Goal: Task Accomplishment & Management: Manage account settings

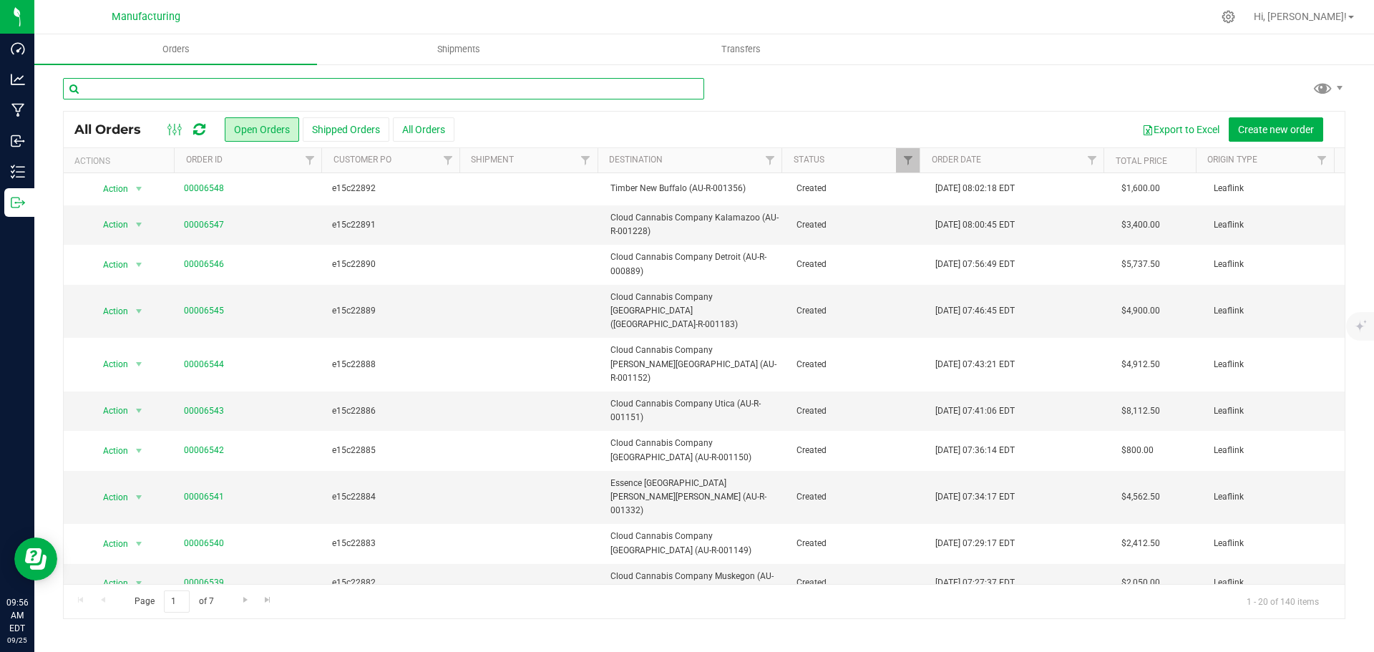
click at [208, 89] on input "text" at bounding box center [383, 88] width 641 height 21
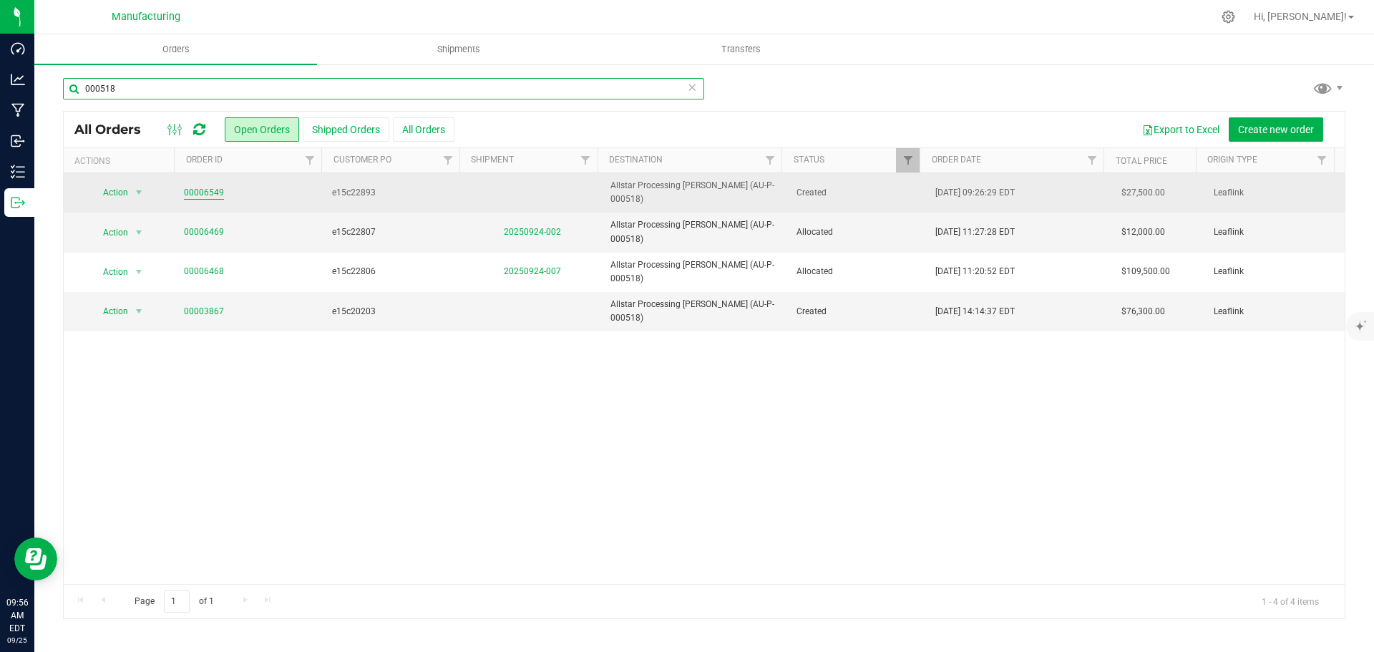
type input "000518"
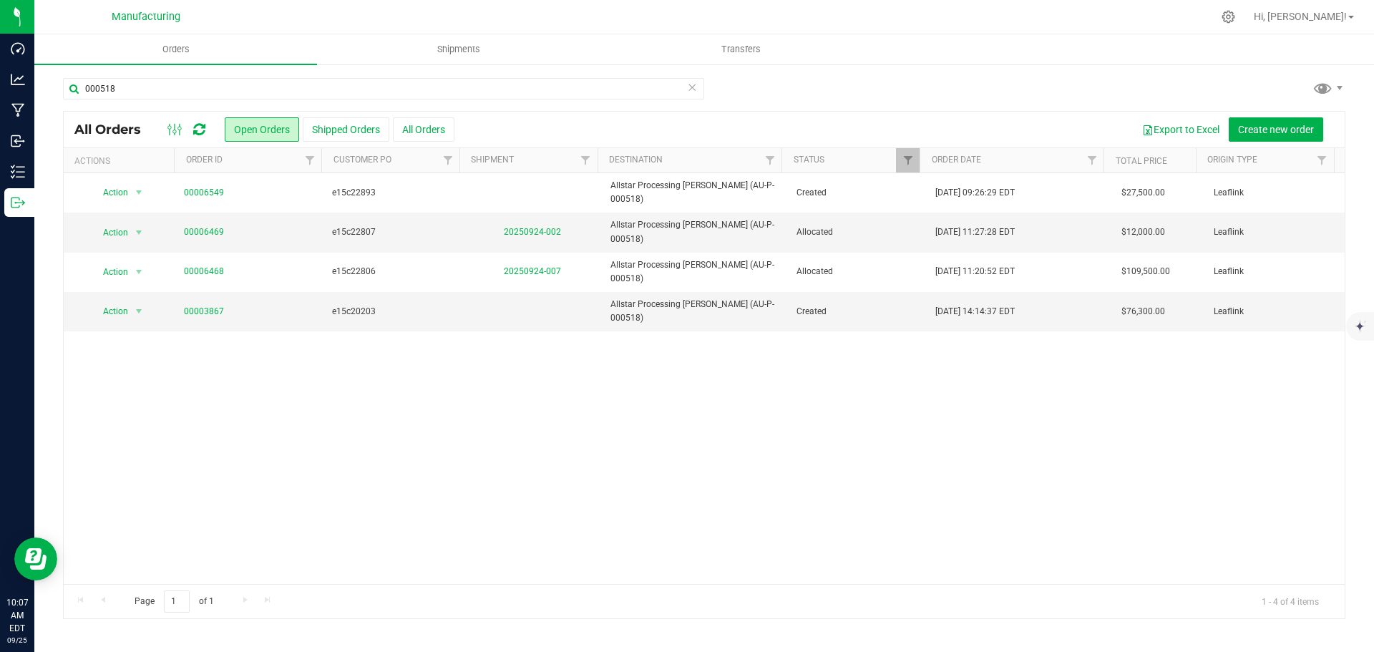
click at [200, 130] on icon at bounding box center [199, 129] width 12 height 14
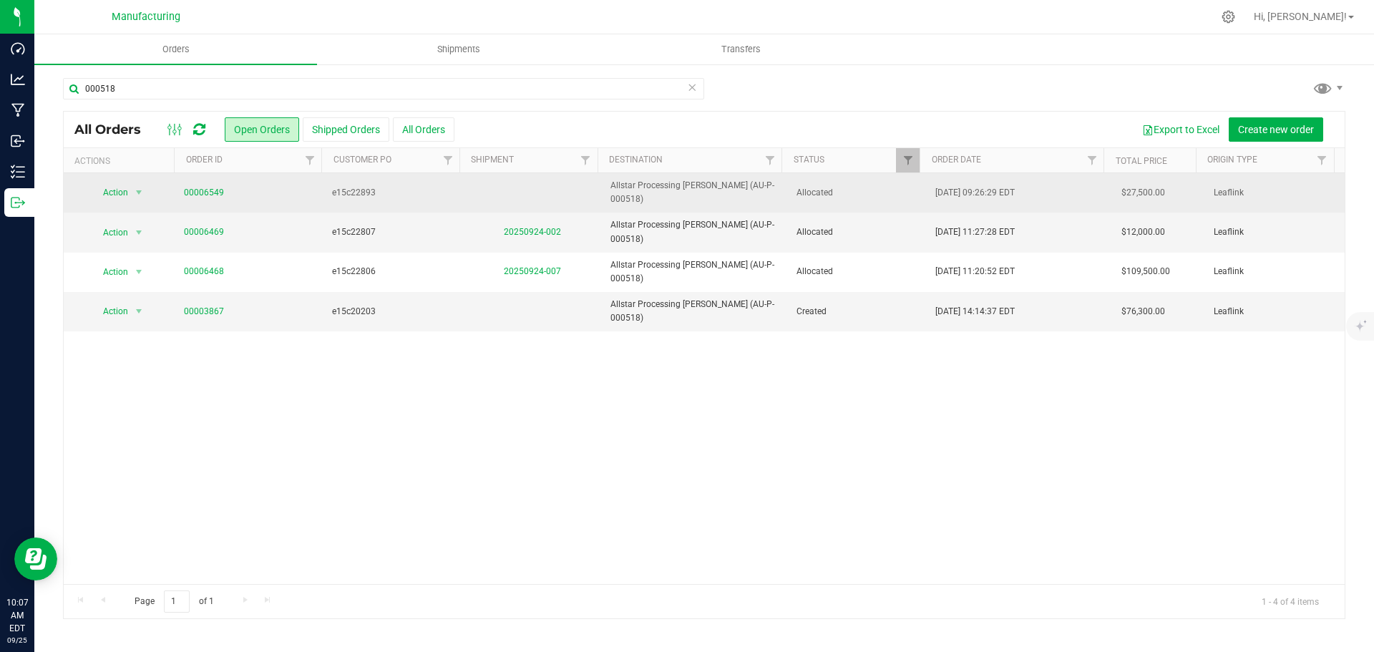
click at [404, 193] on span "e15c22893" at bounding box center [393, 193] width 122 height 14
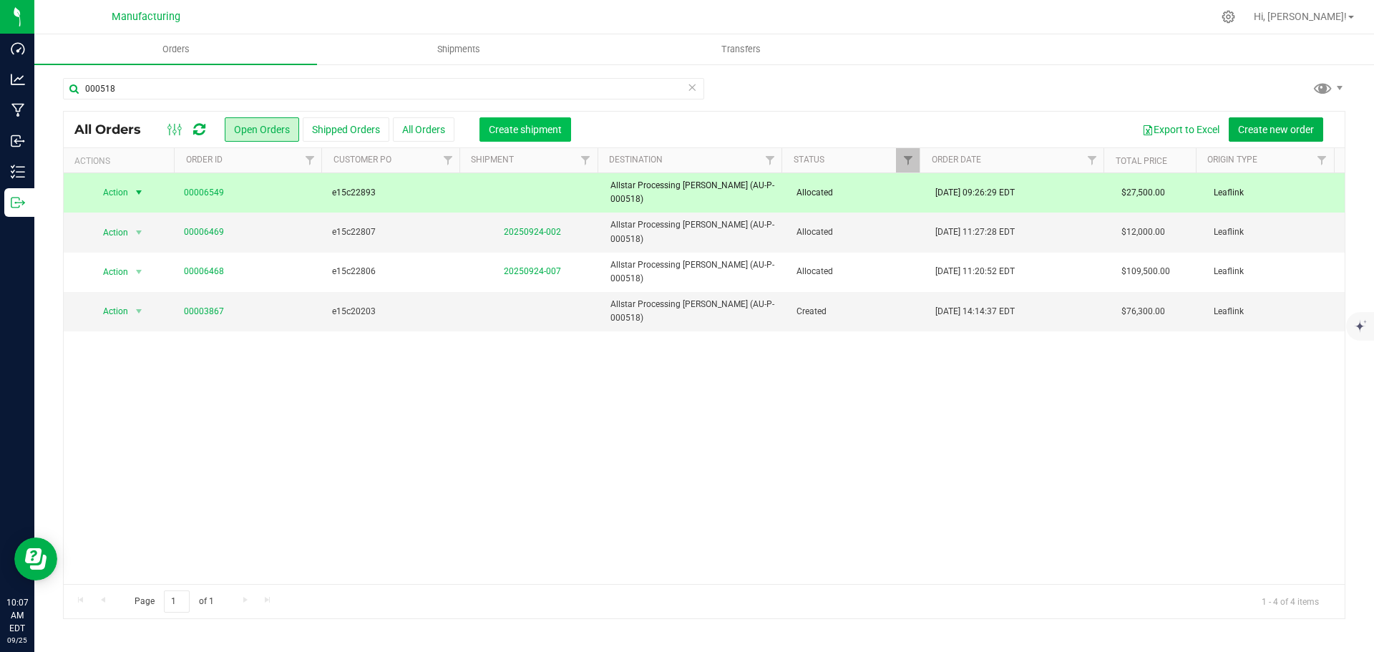
click at [503, 130] on span "Create shipment" at bounding box center [525, 129] width 73 height 11
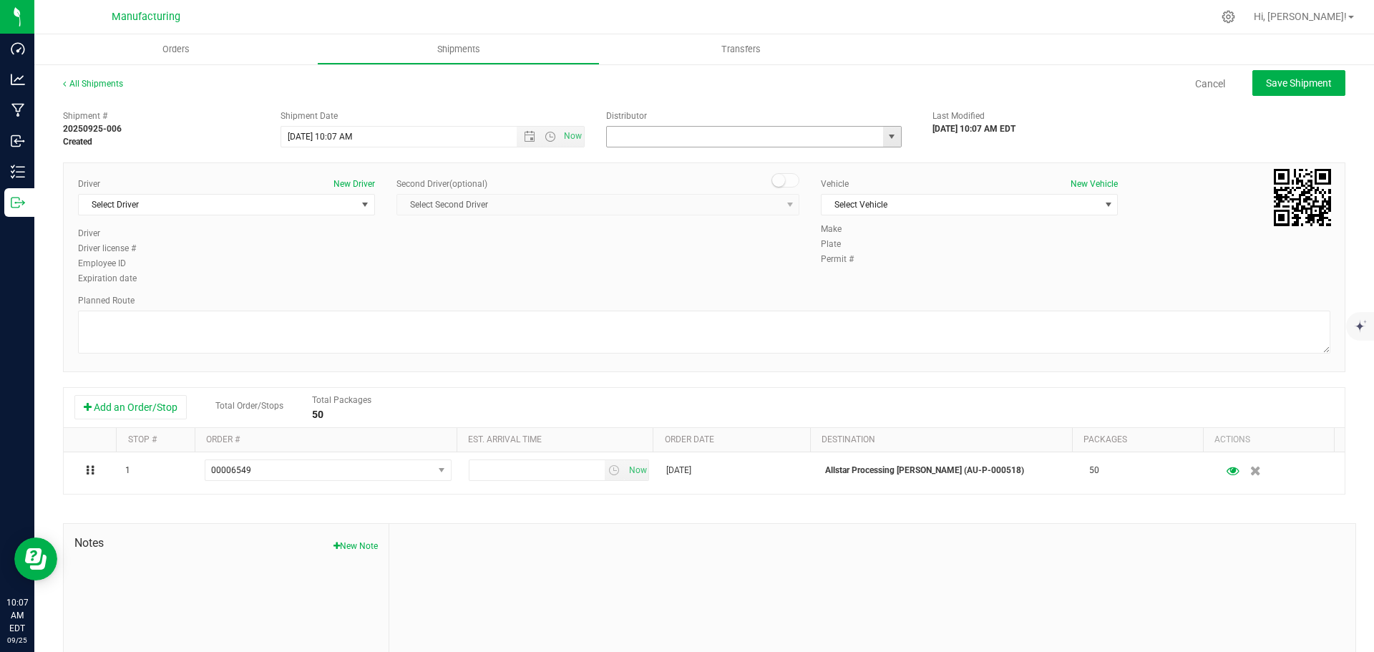
click at [663, 142] on input "text" at bounding box center [741, 137] width 268 height 20
click at [886, 137] on span "select" at bounding box center [891, 136] width 11 height 11
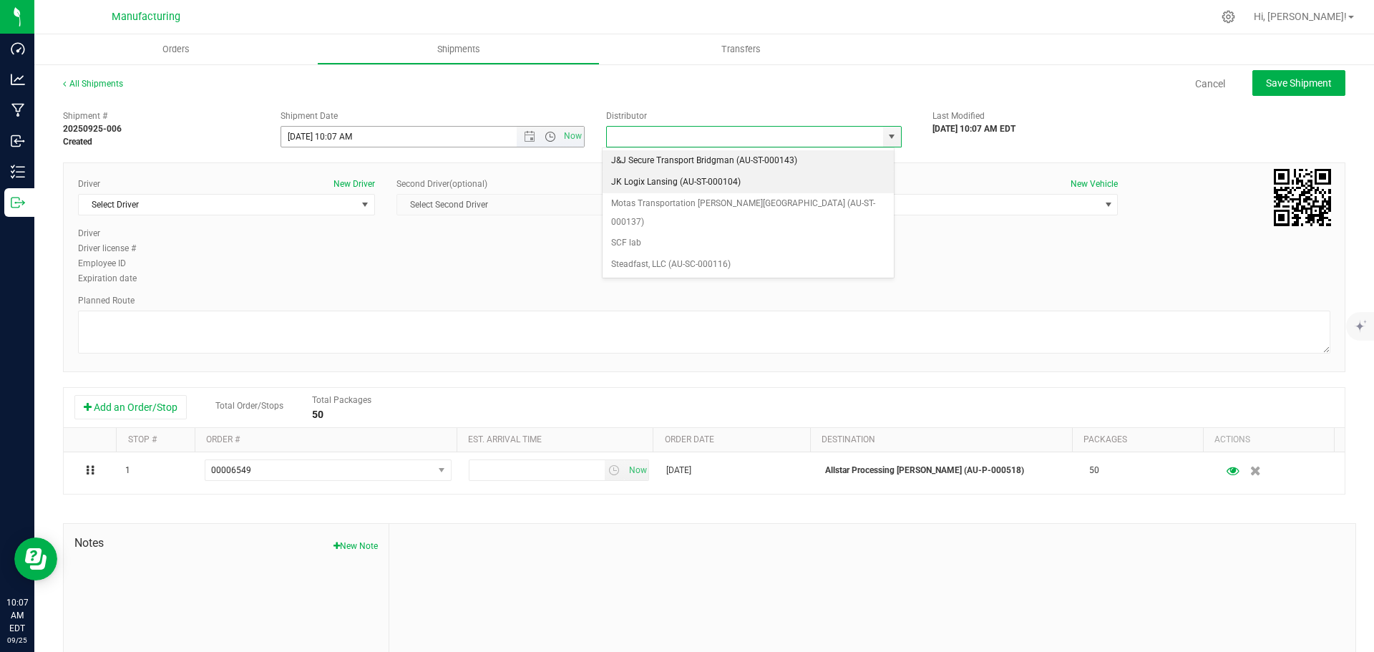
drag, startPoint x: 653, startPoint y: 184, endPoint x: 538, endPoint y: 137, distance: 123.6
click at [652, 184] on li "JK Logix Lansing (AU-ST-000104)" at bounding box center [748, 182] width 291 height 21
type input "JK Logix Lansing (AU-ST-000104)"
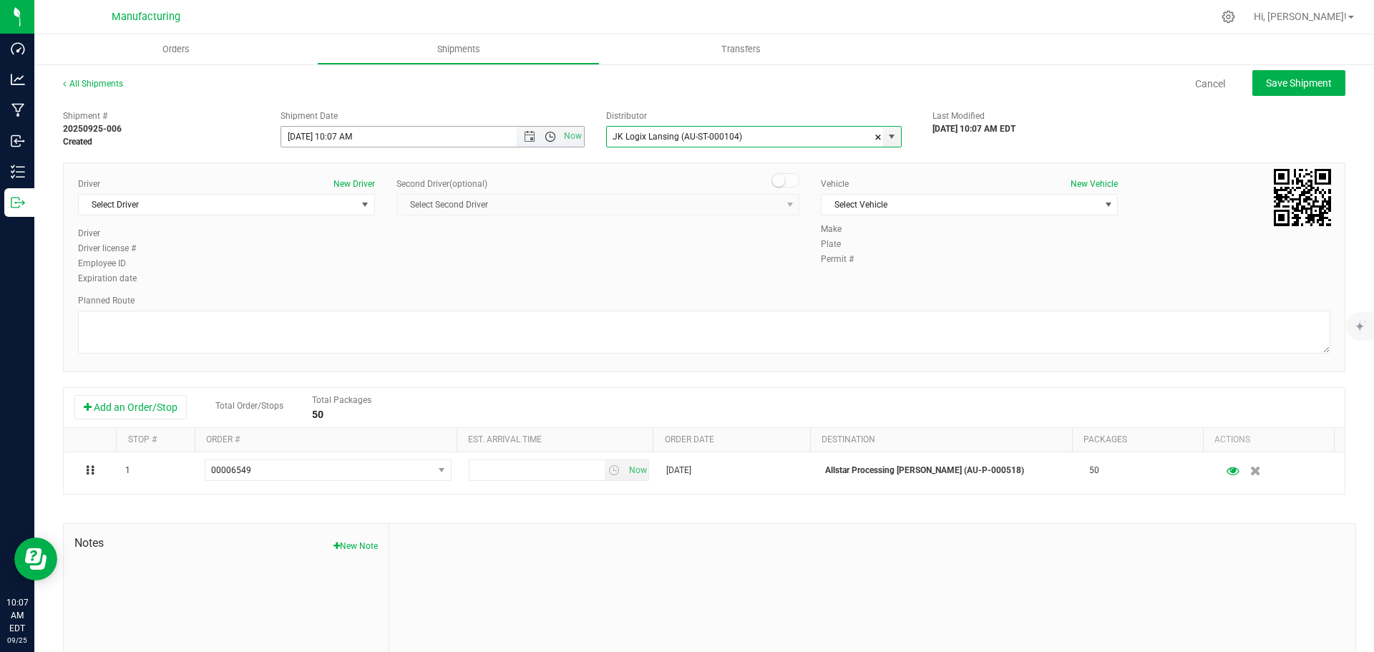
click at [547, 131] on span "Open the time view" at bounding box center [550, 136] width 11 height 11
click at [525, 132] on span "Now" at bounding box center [550, 137] width 67 height 20
click at [529, 143] on span "Now" at bounding box center [550, 137] width 67 height 20
click at [528, 138] on span "Open the date view" at bounding box center [529, 136] width 11 height 11
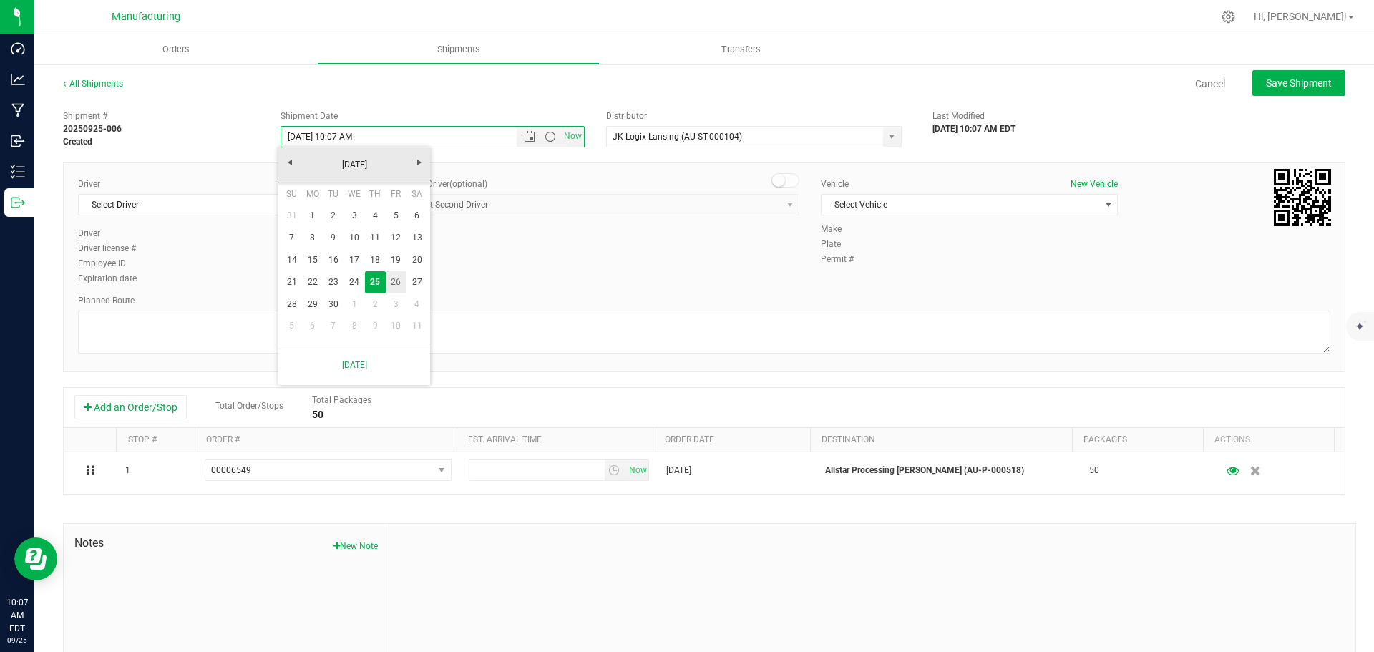
click at [402, 287] on link "26" at bounding box center [396, 282] width 21 height 22
type input "9/26/2025 10:07 AM"
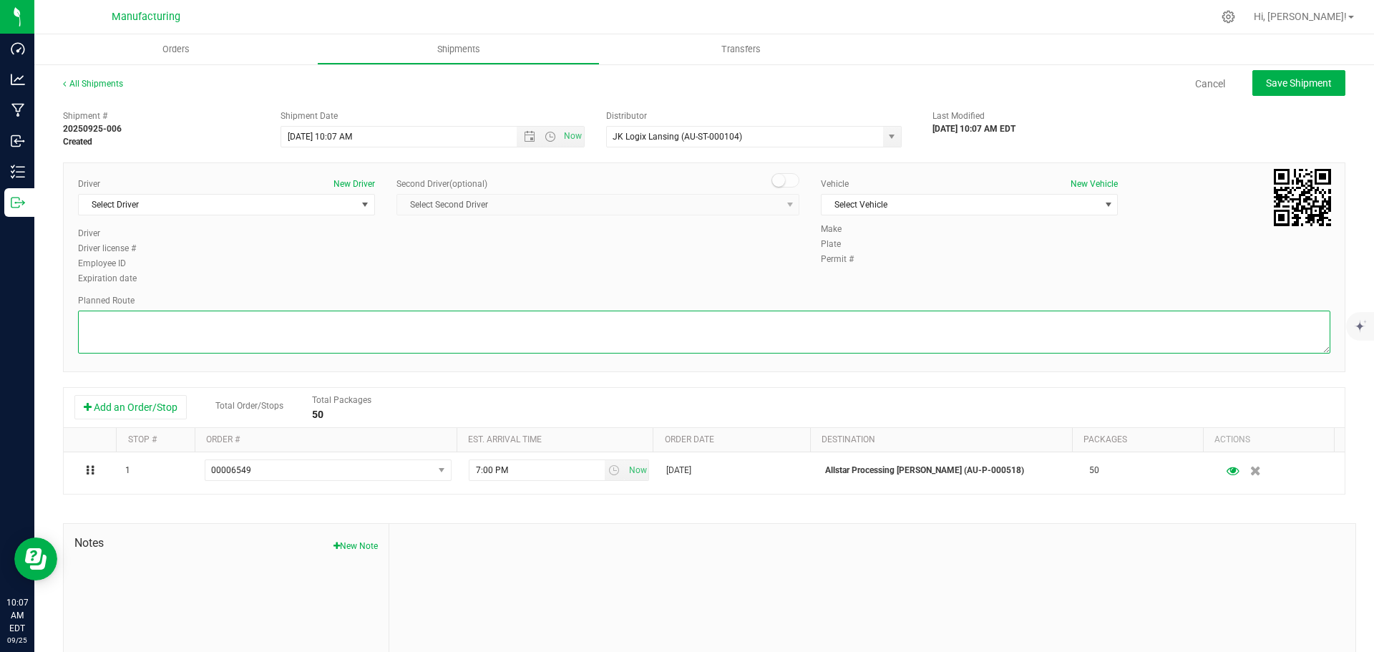
click at [472, 330] on textarea at bounding box center [704, 332] width 1252 height 43
paste textarea "| 9410 Davis Hwy_Dimondale, MI 48821____Get on I-96 E from Davis Hwy and Lansin…"
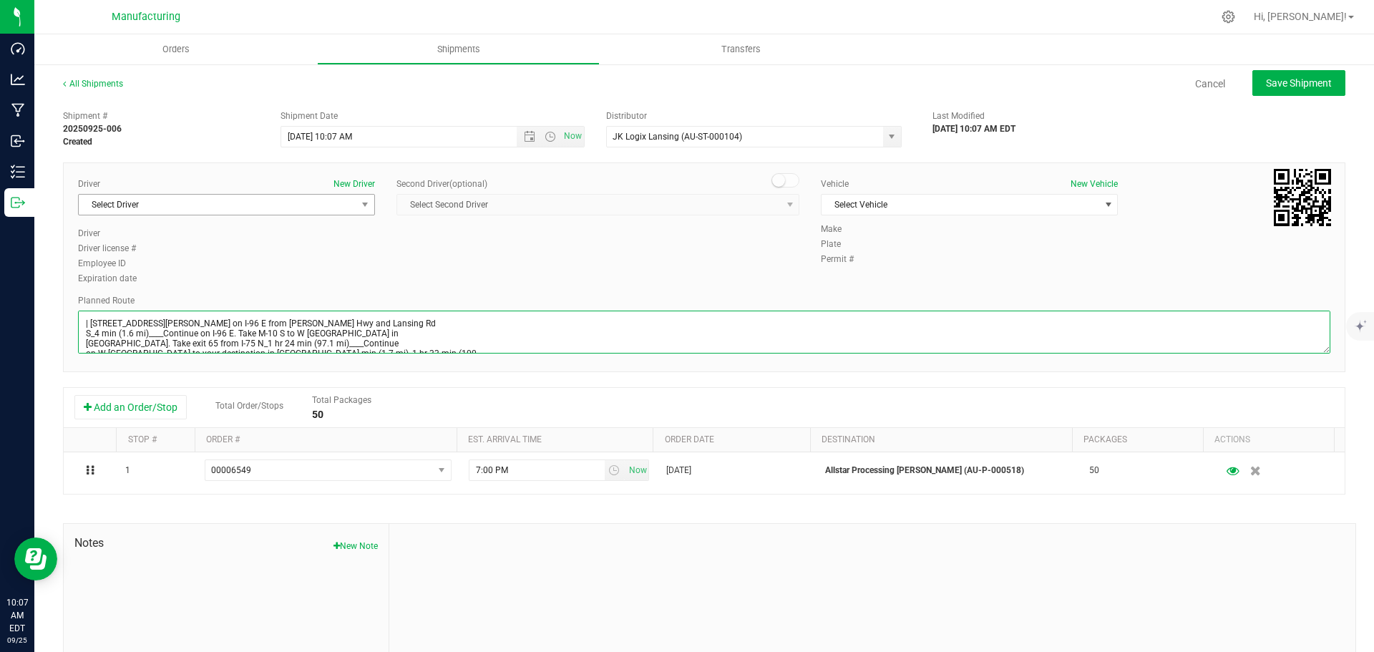
scroll to position [56, 0]
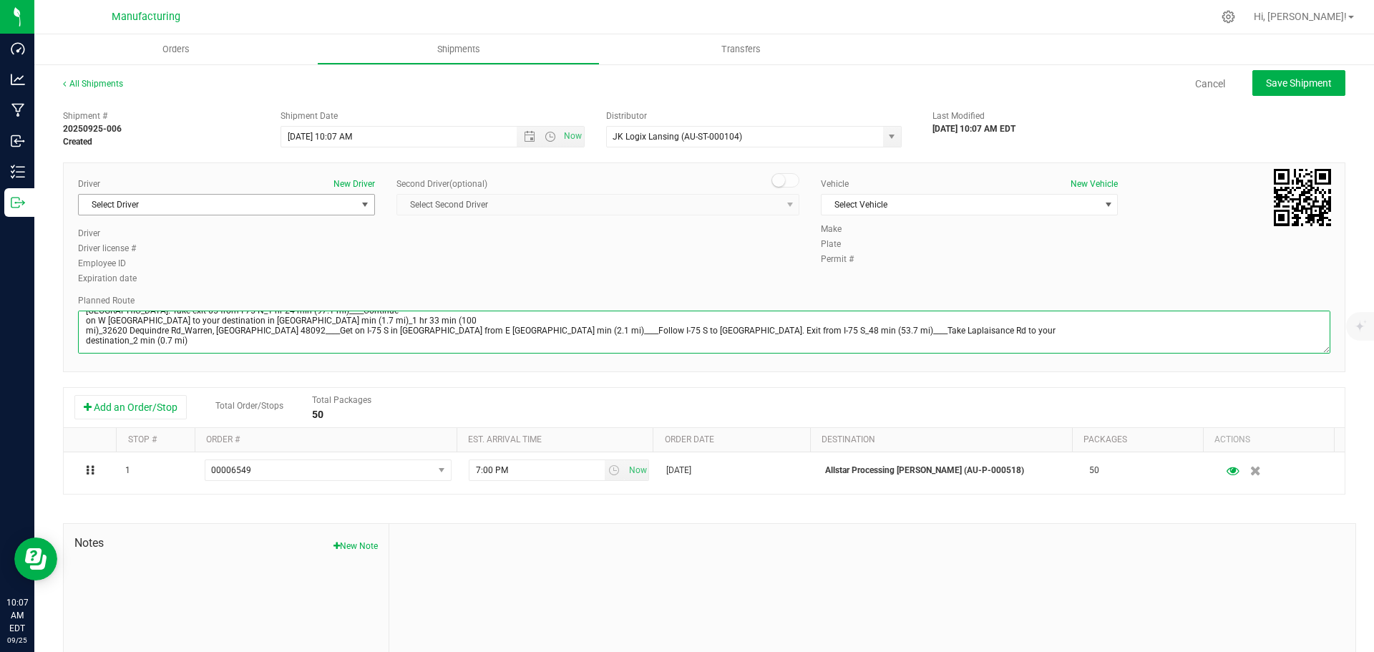
type textarea "| 9410 Davis Hwy_Dimondale, MI 48821____Get on I-96 E from Davis Hwy and Lansin…"
click at [177, 207] on span "Select Driver" at bounding box center [218, 205] width 278 height 20
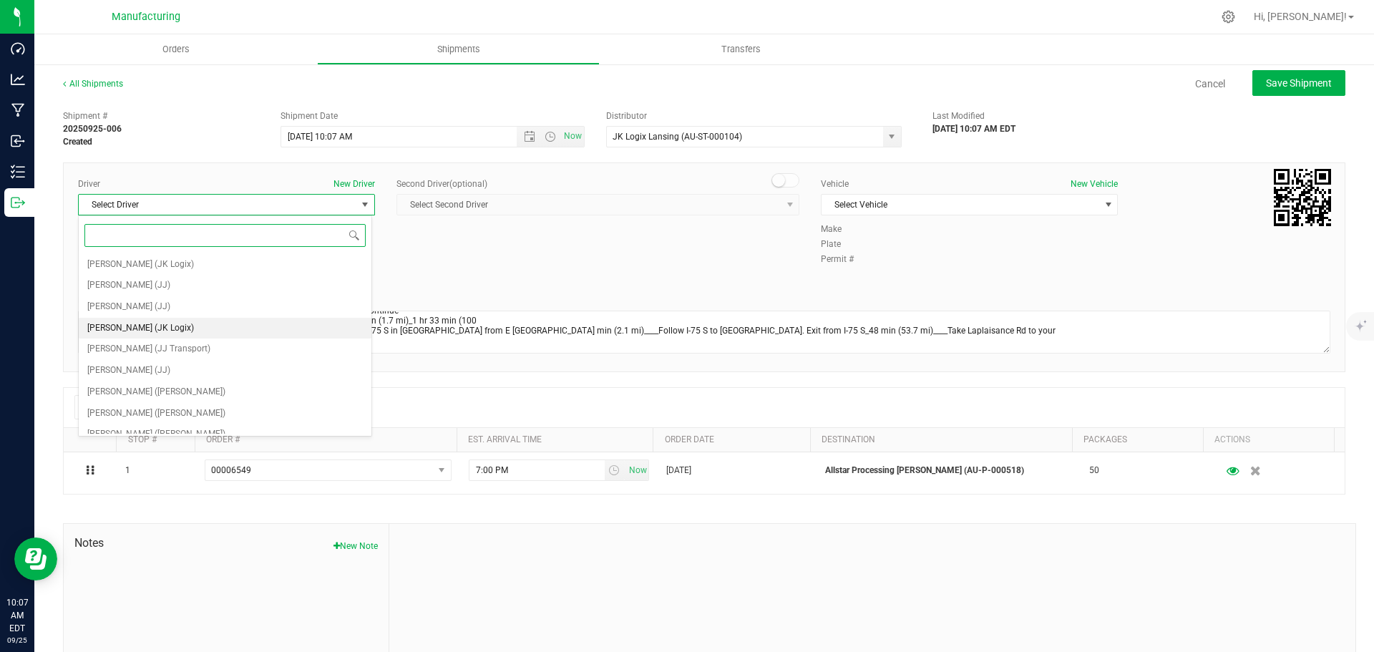
click at [188, 325] on li "Joshua Esch (JK Logix)" at bounding box center [225, 328] width 293 height 21
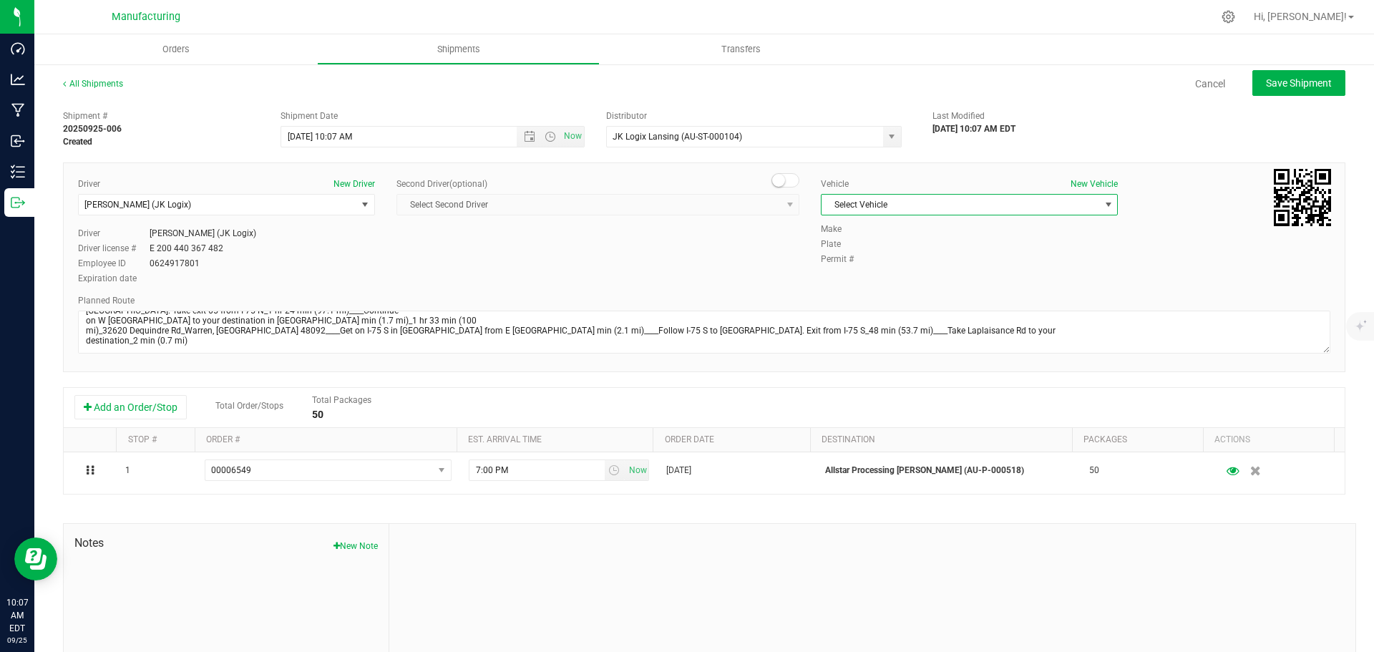
click at [942, 210] on span "Select Vehicle" at bounding box center [961, 205] width 278 height 20
click at [880, 316] on li "Van 16 - JK" at bounding box center [962, 313] width 293 height 21
click at [1299, 91] on button "Save Shipment" at bounding box center [1298, 83] width 93 height 26
type input "9/26/2025 2:07 PM"
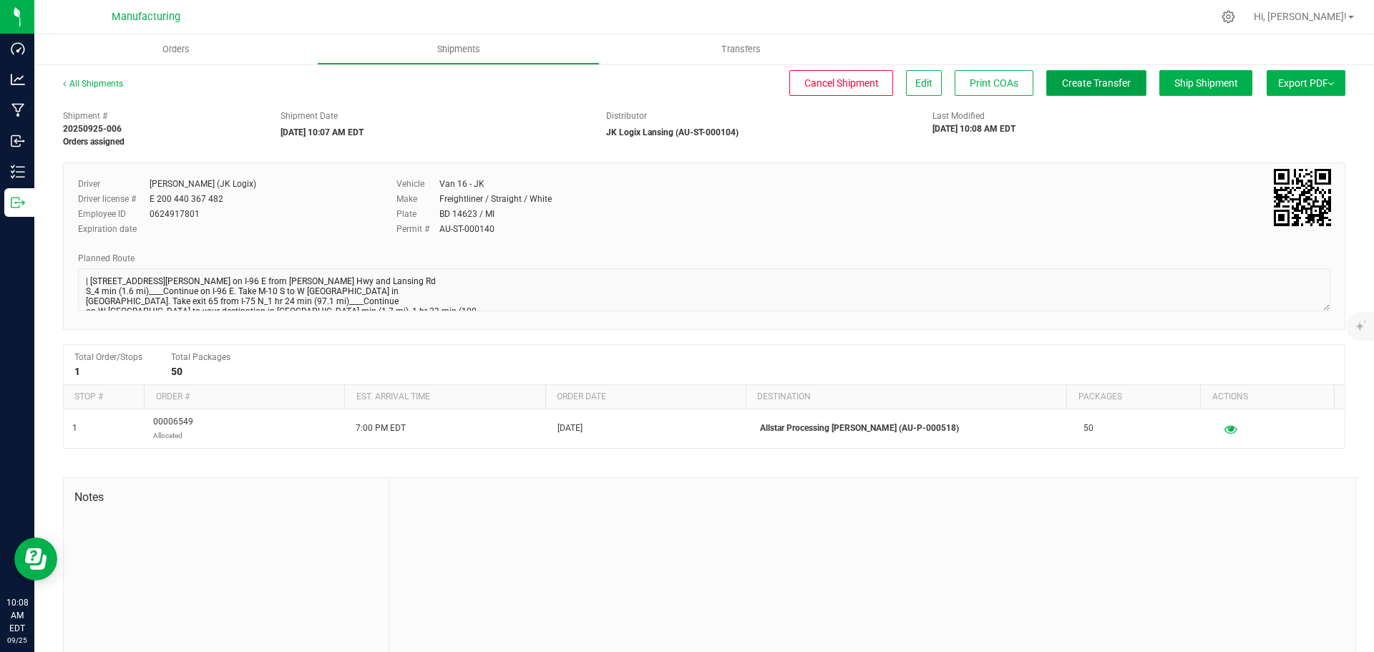
click at [1069, 87] on span "Create Transfer" at bounding box center [1096, 82] width 69 height 11
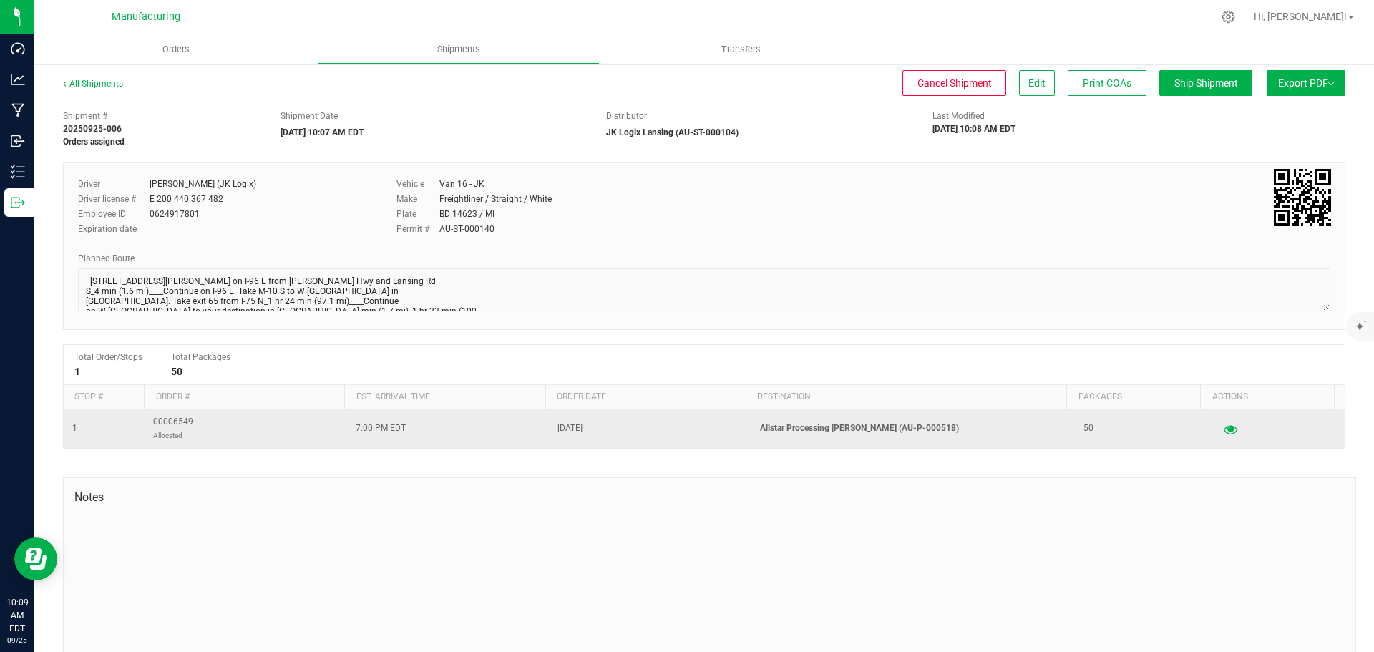
click at [1224, 432] on icon "button" at bounding box center [1231, 429] width 14 height 10
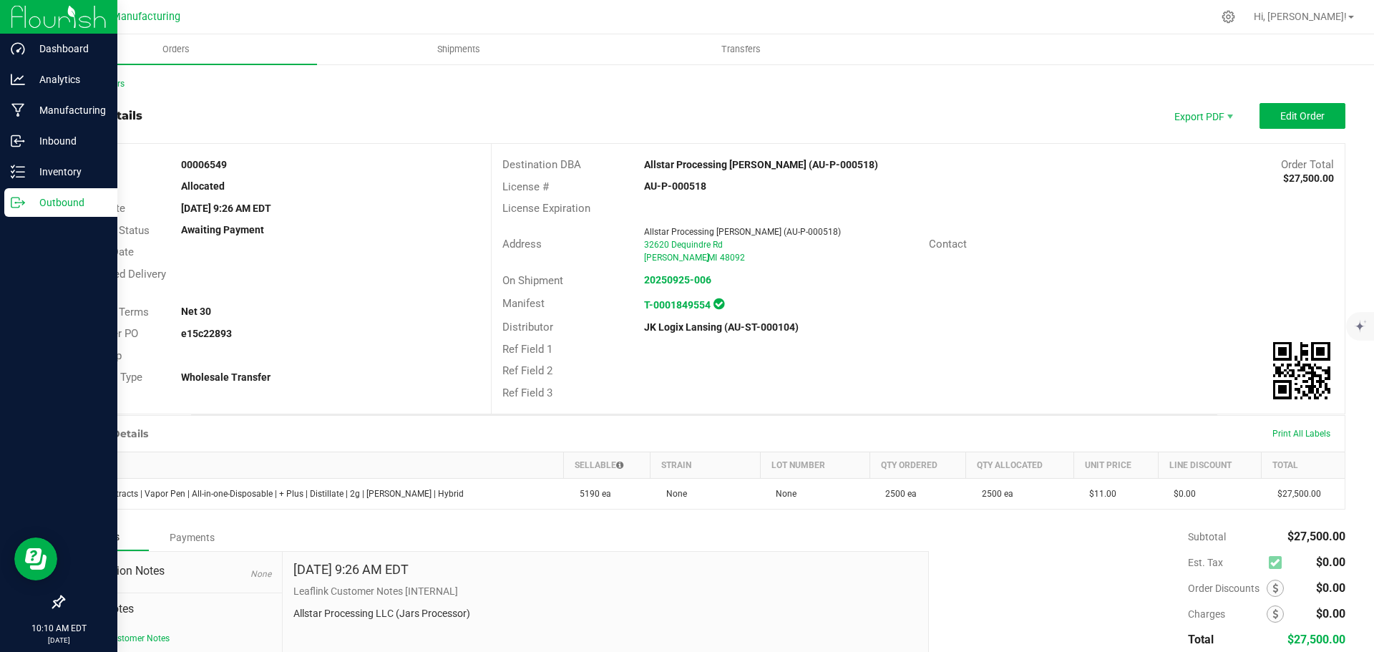
click at [29, 207] on p "Outbound" at bounding box center [68, 202] width 86 height 17
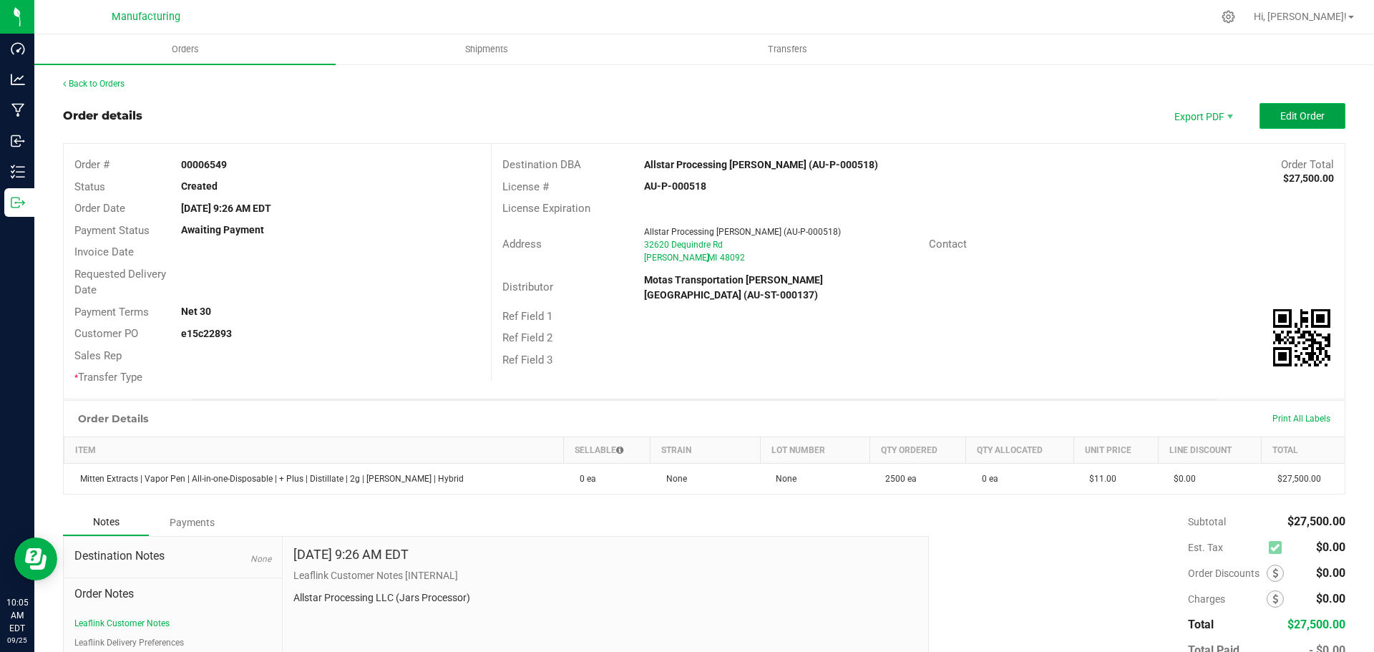
click at [1280, 114] on span "Edit Order" at bounding box center [1302, 115] width 44 height 11
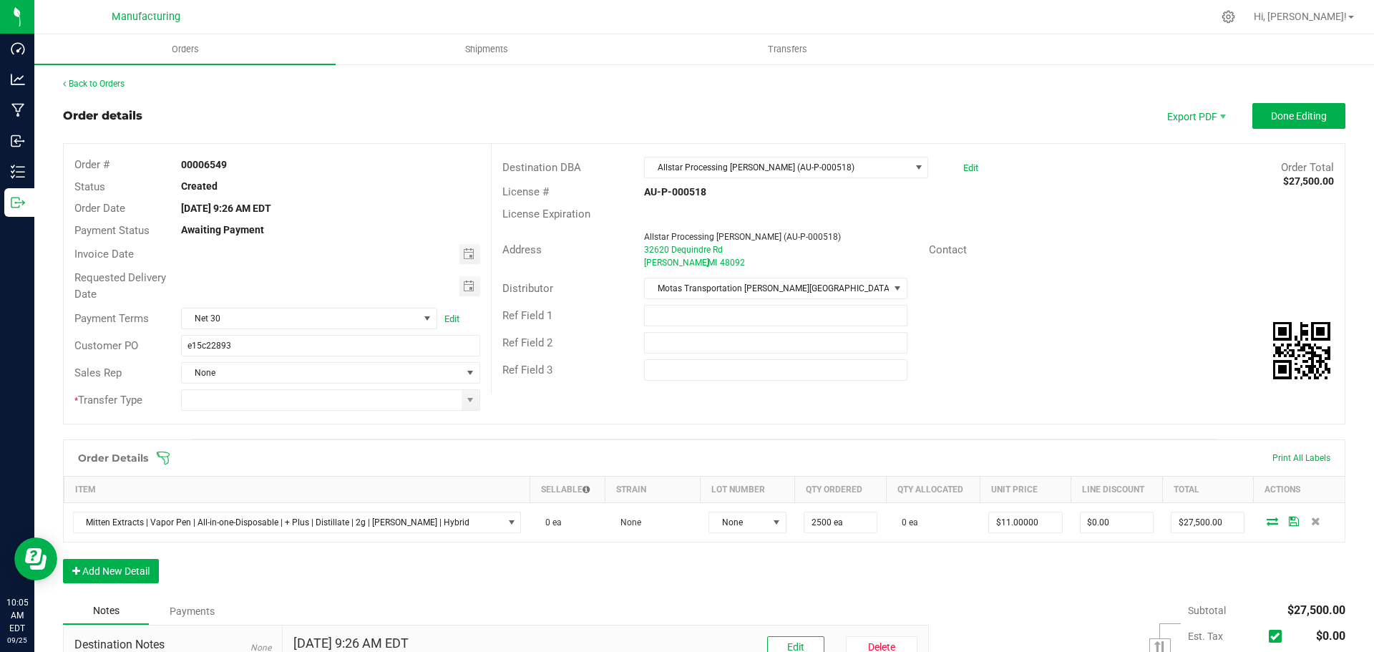
click at [166, 458] on icon at bounding box center [163, 458] width 14 height 14
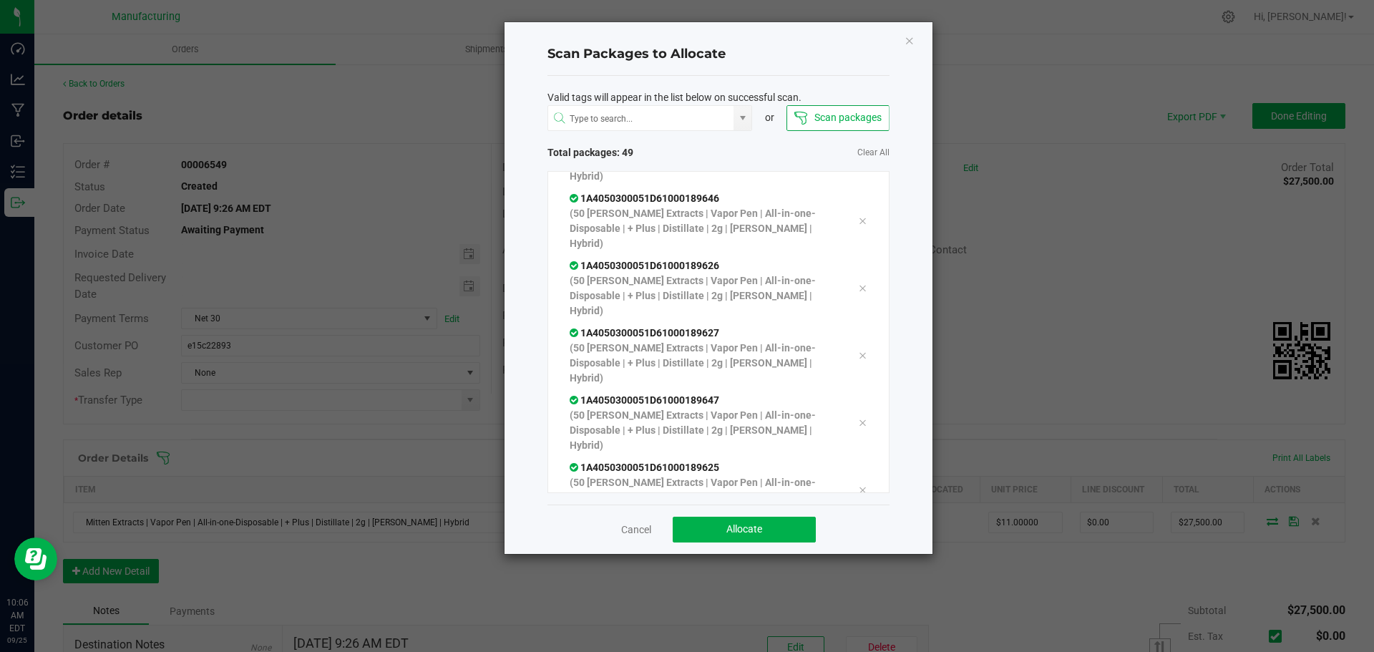
scroll to position [3011, 0]
click at [781, 531] on button "Allocate" at bounding box center [744, 530] width 143 height 26
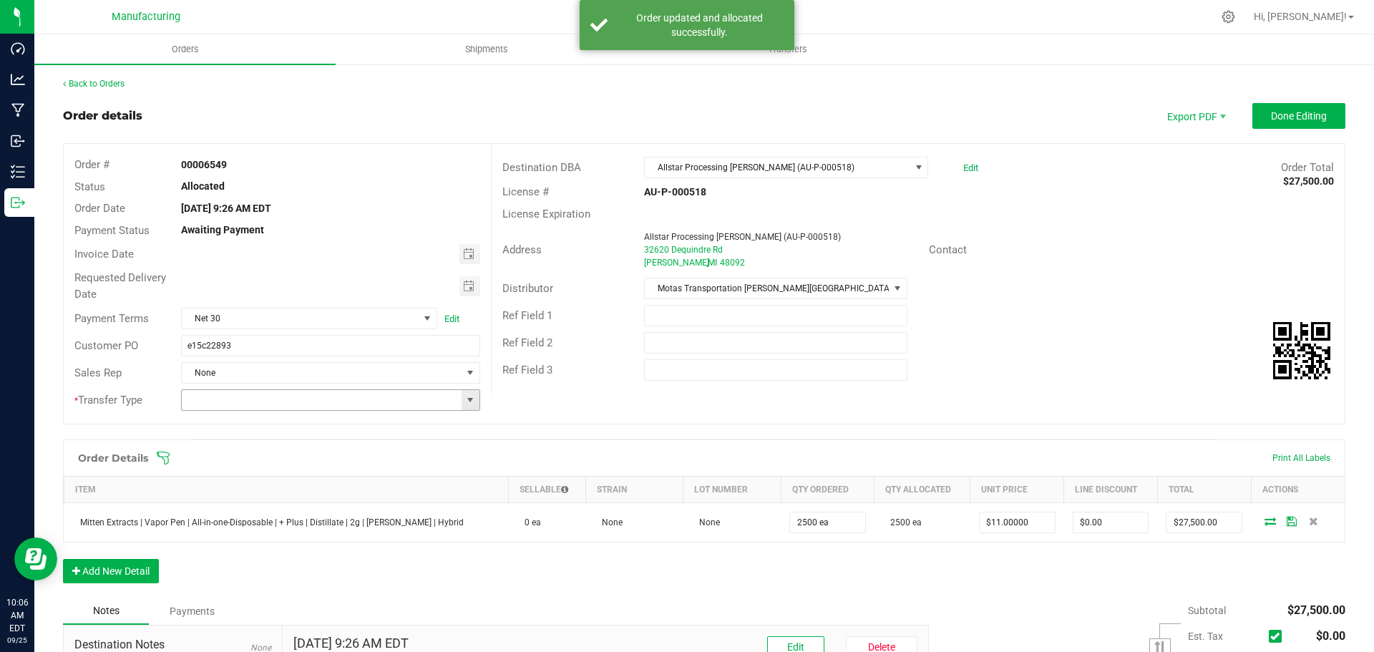
click at [469, 401] on span at bounding box center [469, 399] width 11 height 11
click at [245, 522] on li "Wholesale Transfer" at bounding box center [328, 520] width 295 height 24
type input "Wholesale Transfer"
click at [819, 283] on span "Motas Transportation [PERSON_NAME][GEOGRAPHIC_DATA] (AU-ST-000137)" at bounding box center [766, 288] width 243 height 20
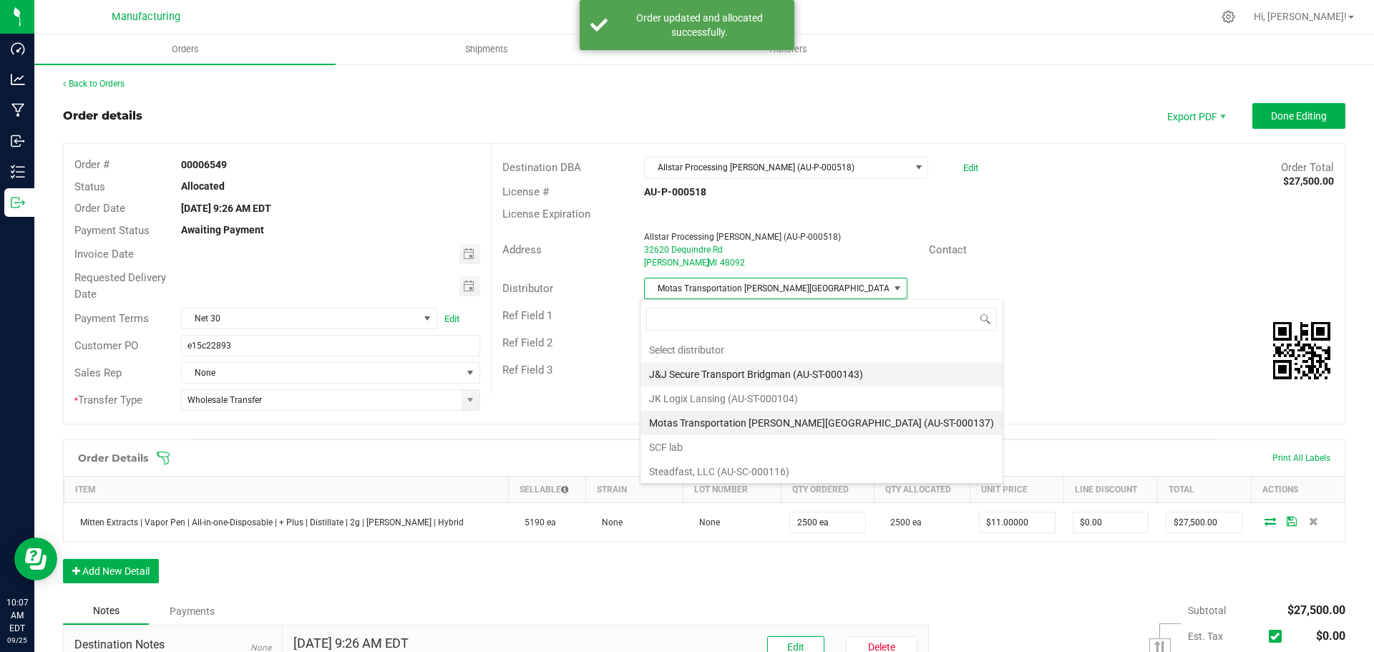
scroll to position [21, 260]
click at [712, 405] on li "JK Logix Lansing (AU-ST-000104)" at bounding box center [821, 398] width 362 height 24
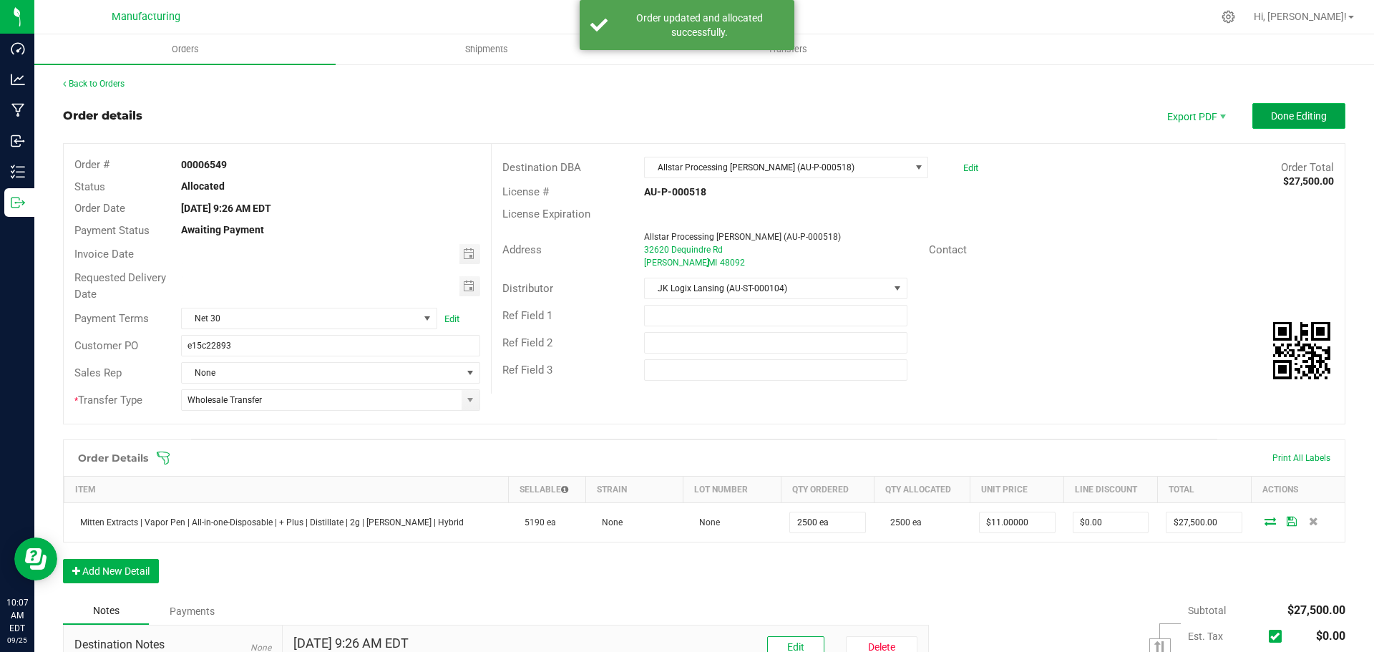
click at [1285, 112] on span "Done Editing" at bounding box center [1299, 115] width 56 height 11
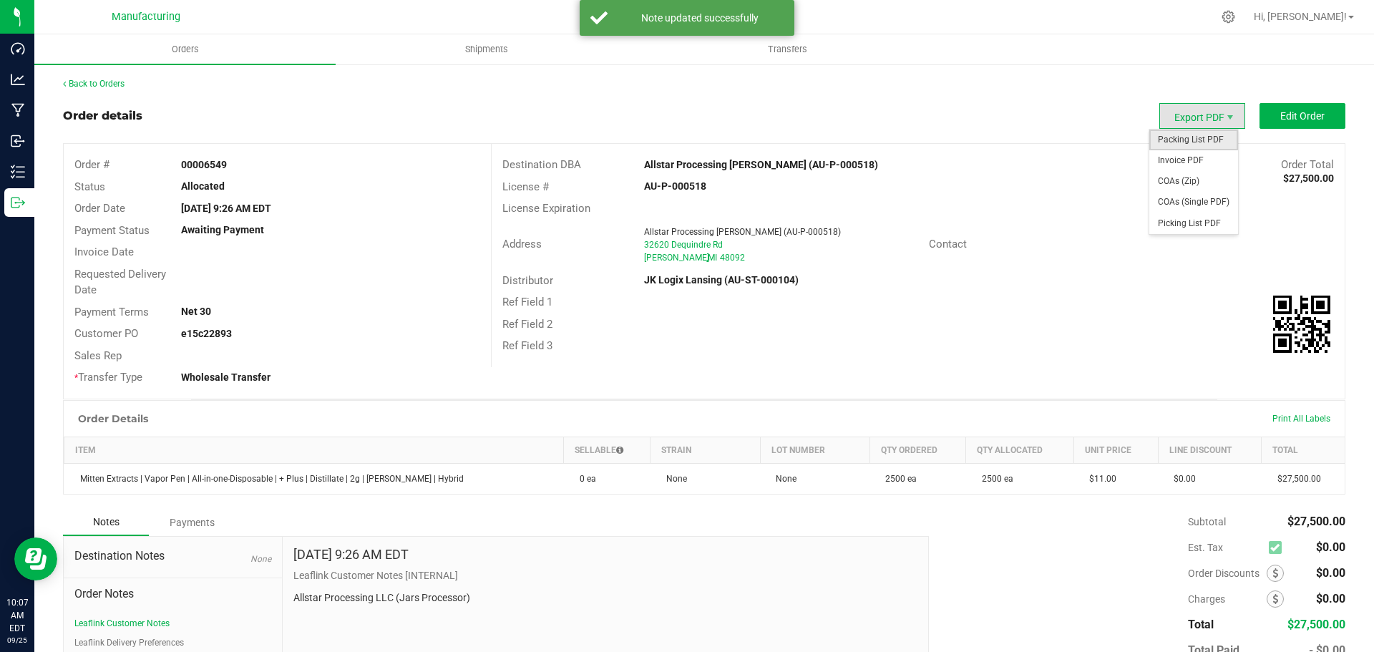
click at [1190, 140] on span "Packing List PDF" at bounding box center [1193, 140] width 89 height 21
